Goal: Task Accomplishment & Management: Manage account settings

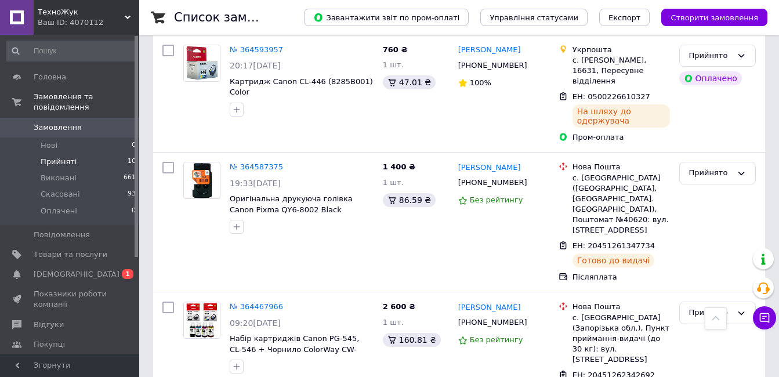
scroll to position [749, 0]
click at [768, 312] on span "3" at bounding box center [771, 311] width 10 height 10
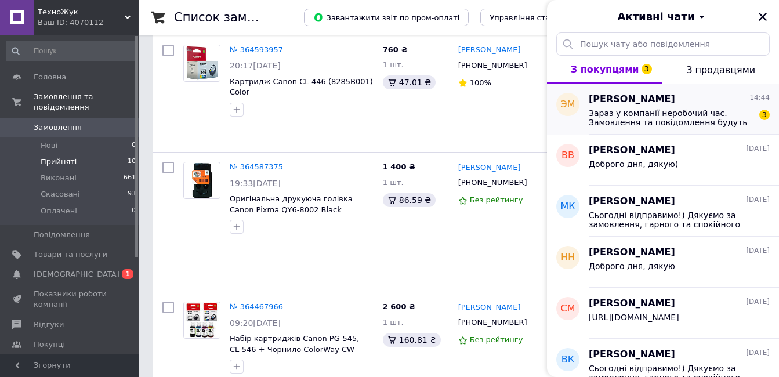
click at [716, 121] on span "Зараз у компанії неробочий час. Замовлення та повідомлення будуть оброблені з 0…" at bounding box center [671, 117] width 165 height 19
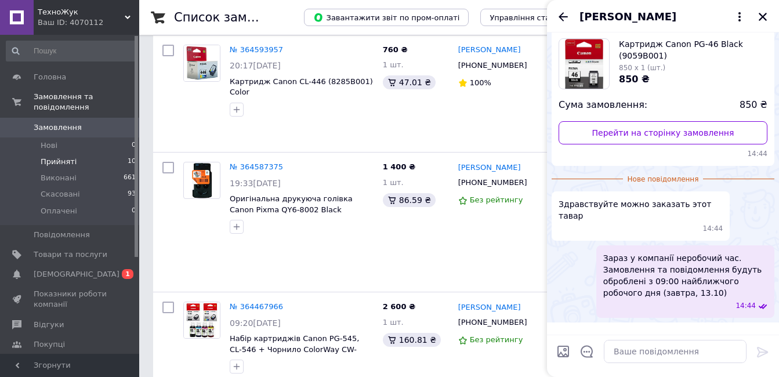
scroll to position [86, 0]
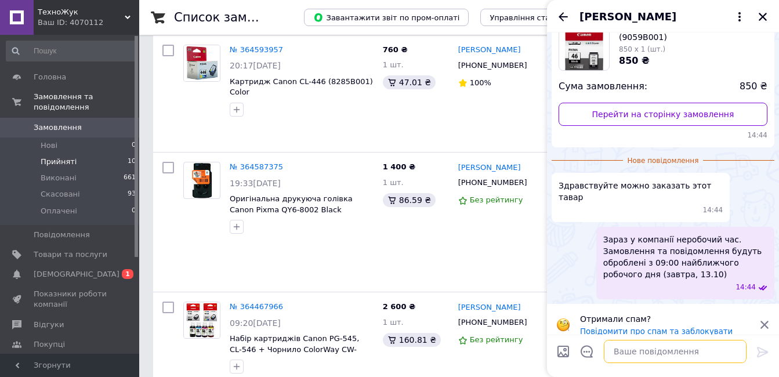
click at [691, 360] on textarea at bounding box center [675, 351] width 143 height 23
type textarea "Доброго вечора !"
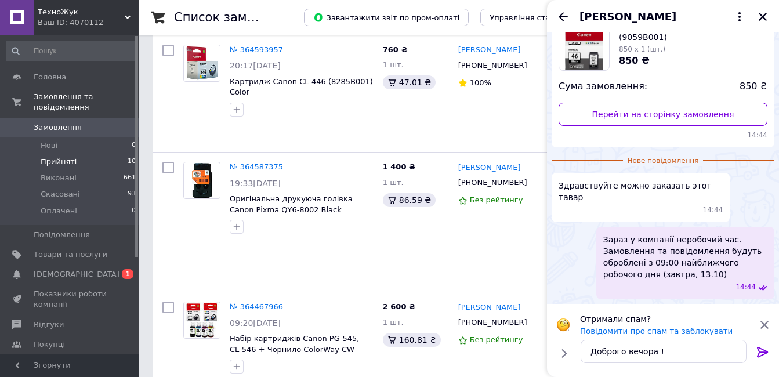
click at [61, 122] on span "Замовлення" at bounding box center [58, 127] width 48 height 10
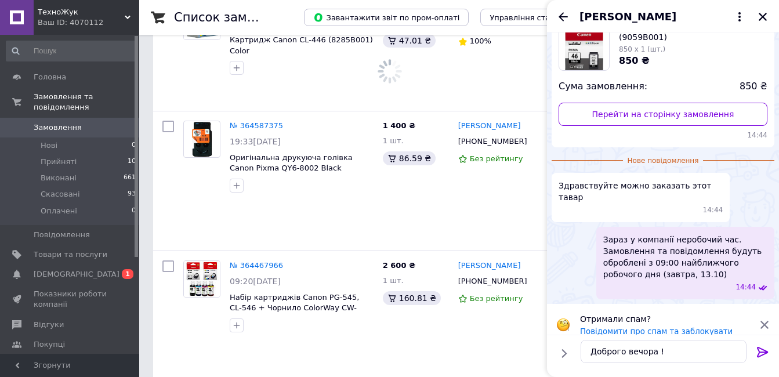
scroll to position [707, 0]
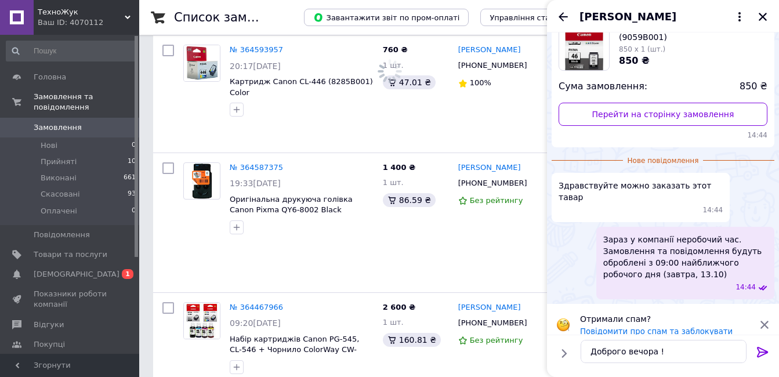
click at [559, 14] on icon "Назад" at bounding box center [563, 17] width 14 height 14
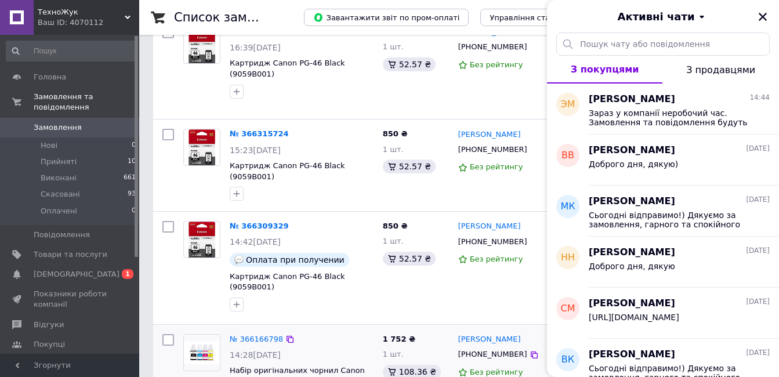
scroll to position [812, 0]
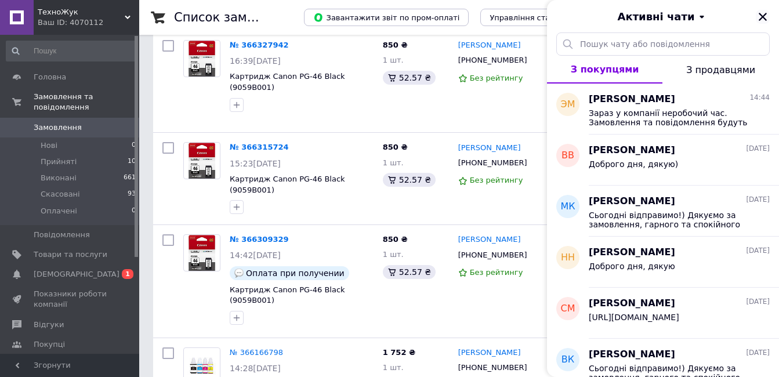
click at [761, 19] on icon "Закрити" at bounding box center [763, 17] width 8 height 8
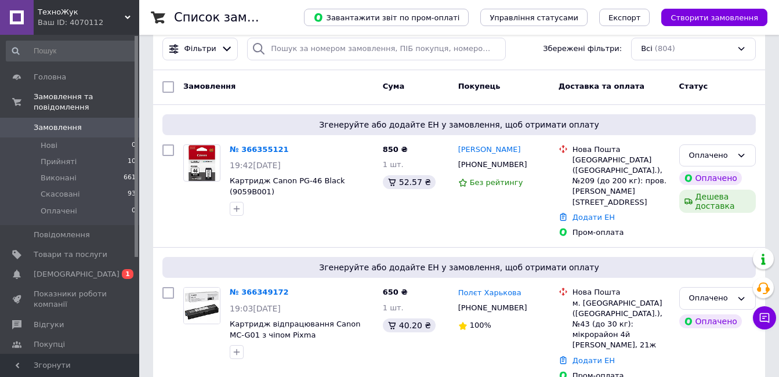
scroll to position [0, 0]
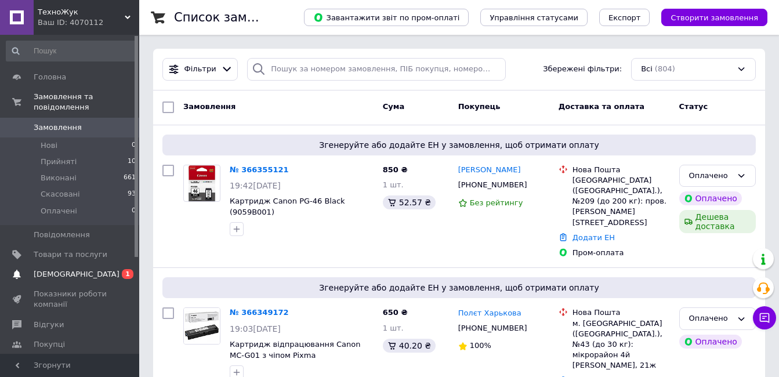
click at [81, 269] on span "[DEMOGRAPHIC_DATA]" at bounding box center [71, 274] width 74 height 10
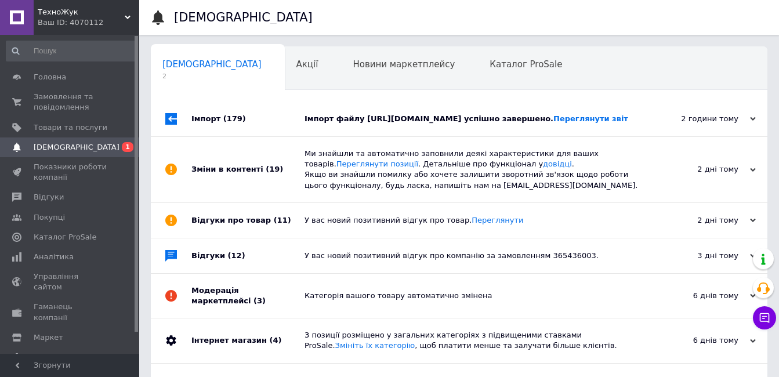
click at [576, 124] on div "Імпорт файлу https://integrations.remonline.app/marketplace/5b1db750-228b-497e-…" at bounding box center [472, 119] width 335 height 10
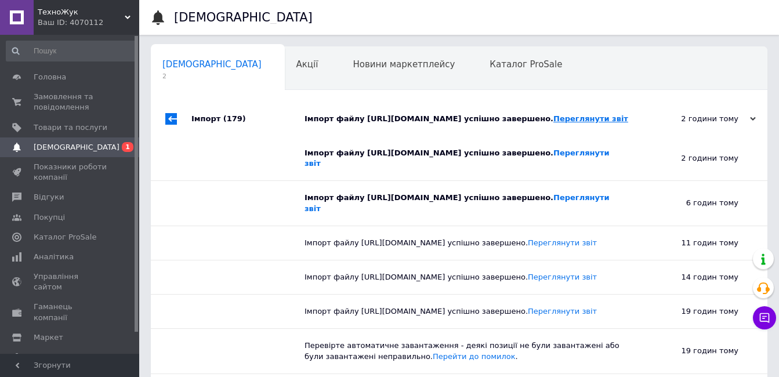
click at [553, 123] on link "Переглянути звіт" at bounding box center [590, 118] width 75 height 9
